Goal: Task Accomplishment & Management: Manage account settings

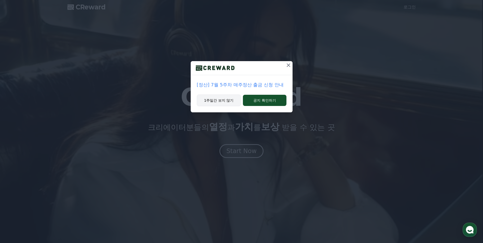
click at [217, 99] on button "1주일간 보지 않기" at bounding box center [219, 100] width 44 height 12
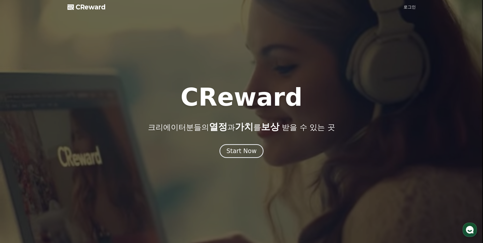
click at [412, 8] on link "로그인" at bounding box center [409, 7] width 12 height 6
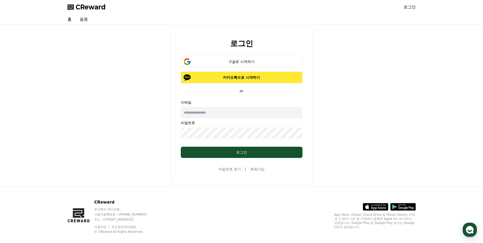
click at [226, 77] on p "카카오톡으로 시작하기" at bounding box center [241, 77] width 107 height 5
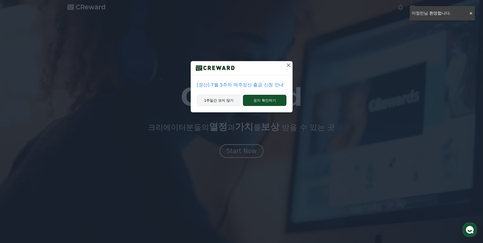
click at [219, 103] on button "1주일간 보지 않기" at bounding box center [219, 100] width 44 height 12
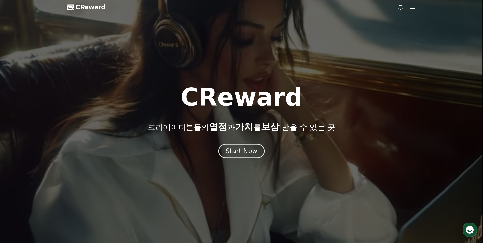
click at [239, 152] on div "Start Now" at bounding box center [242, 151] width 32 height 9
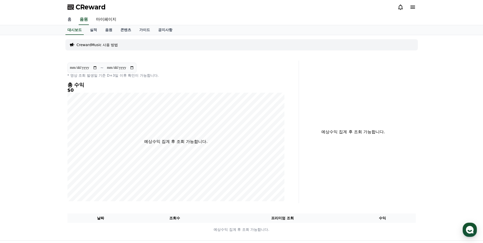
click at [70, 19] on link "홈" at bounding box center [69, 19] width 12 height 11
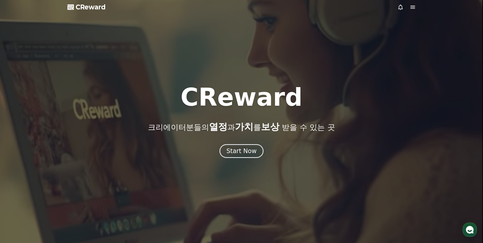
click at [412, 8] on icon at bounding box center [412, 7] width 5 height 3
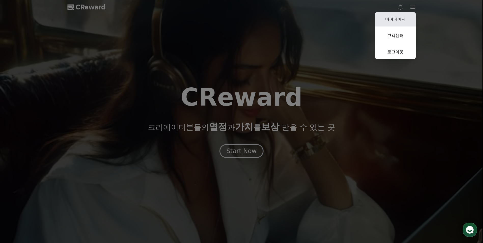
click at [394, 20] on link "마이페이지" at bounding box center [395, 19] width 41 height 14
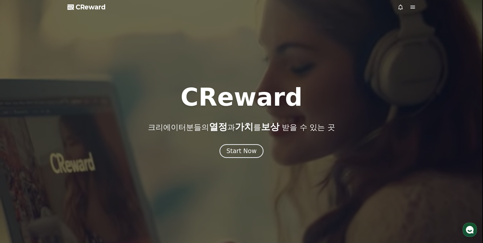
select select "**********"
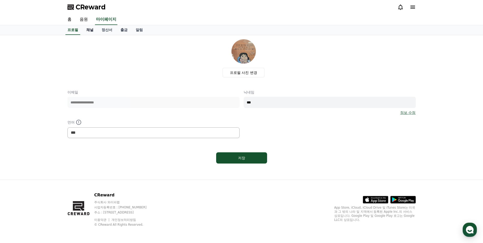
click at [90, 30] on link "채널" at bounding box center [89, 30] width 15 height 10
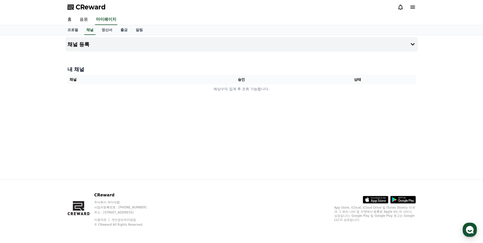
click at [94, 80] on th "채널" at bounding box center [125, 79] width 116 height 9
click at [211, 44] on button "채널 등록" at bounding box center [241, 44] width 352 height 14
